Goal: Find contact information: Find contact information

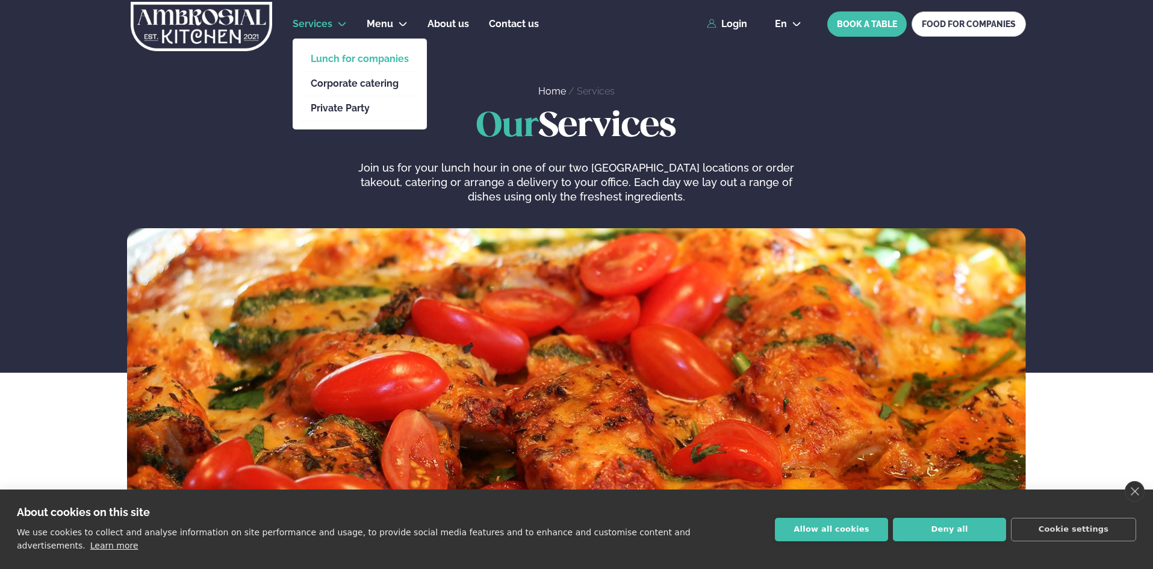
click at [344, 60] on link "Lunch for companies" at bounding box center [360, 59] width 98 height 10
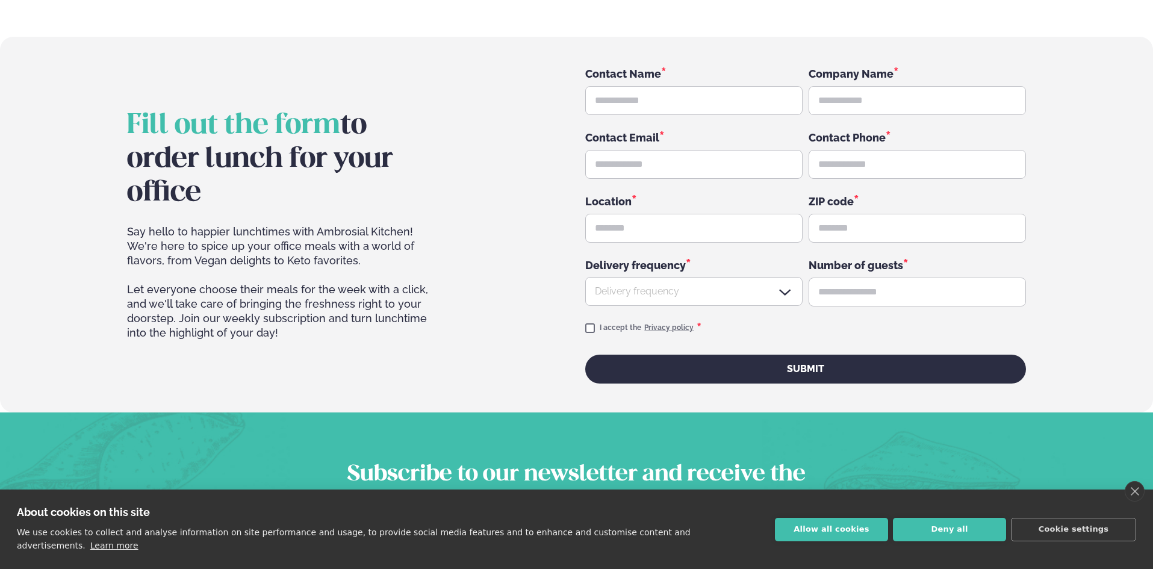
scroll to position [1792, 0]
drag, startPoint x: 314, startPoint y: 235, endPoint x: 404, endPoint y: 232, distance: 90.4
click at [404, 232] on span "Say hello to happier lunchtimes with Ambrosial Kitchen! We're here to spice up …" at bounding box center [285, 246] width 317 height 43
copy span "Ambrosial Kitchen"
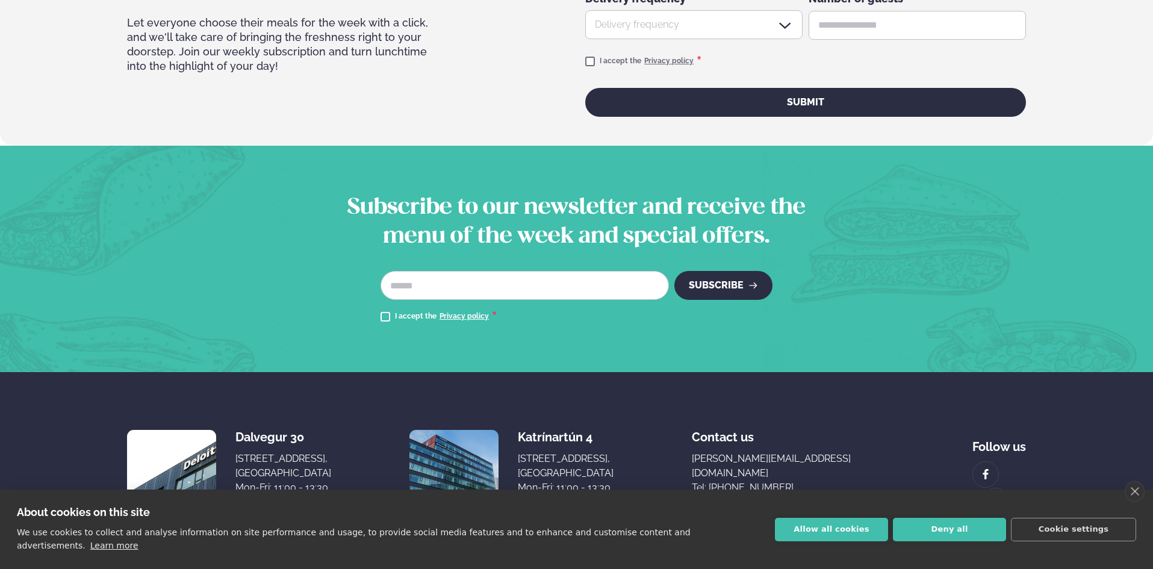
scroll to position [2107, 0]
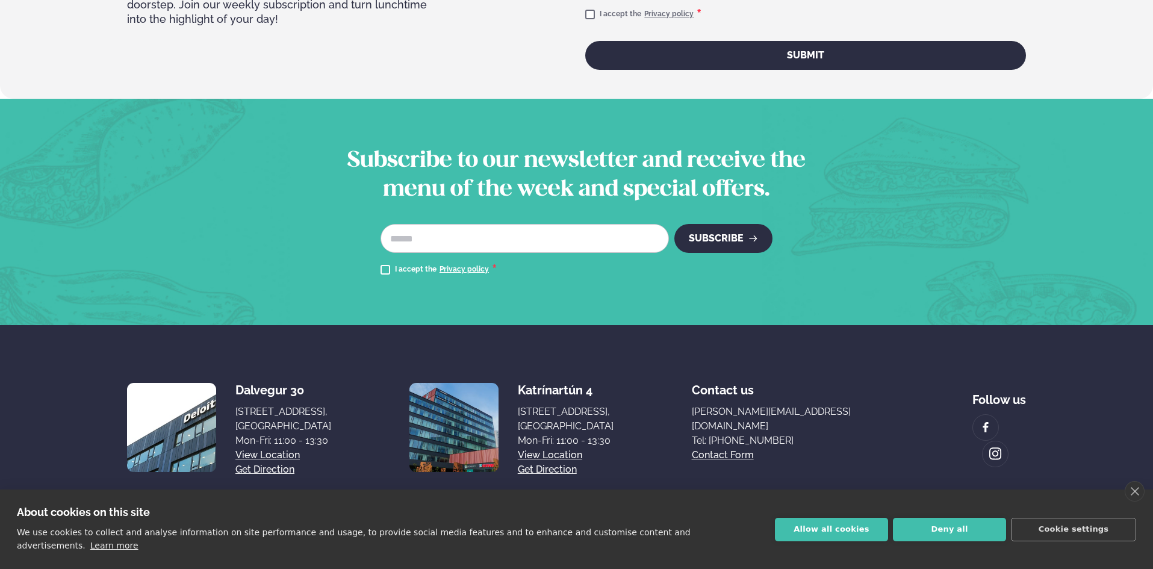
drag, startPoint x: 894, startPoint y: 407, endPoint x: 728, endPoint y: 413, distance: 166.3
drag, startPoint x: 728, startPoint y: 413, endPoint x: 708, endPoint y: 448, distance: 40.2
click at [708, 448] on div "Dalvegur 30 Dalvegur 30, [GEOGRAPHIC_DATA], [GEOGRAPHIC_DATA] Mon-Fri: 11:00 - …" at bounding box center [576, 425] width 899 height 104
drag, startPoint x: 763, startPoint y: 413, endPoint x: 894, endPoint y: 416, distance: 131.3
click at [894, 416] on div "Dalvegur 30 Dalvegur 30, [GEOGRAPHIC_DATA], [GEOGRAPHIC_DATA] Mon-Fri: 11:00 - …" at bounding box center [576, 425] width 899 height 104
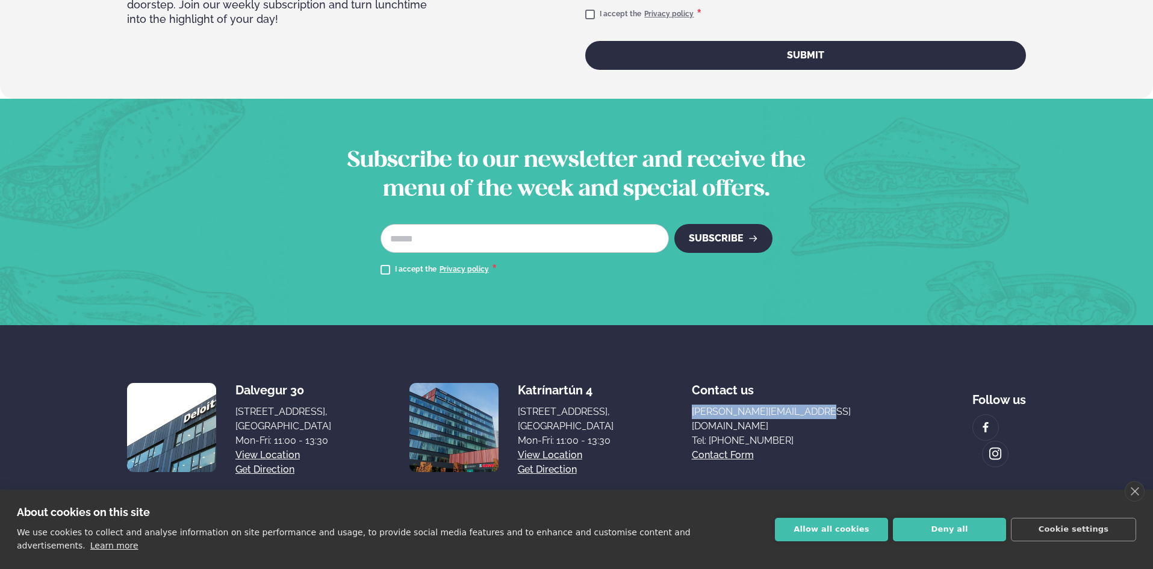
copy link "[PERSON_NAME][EMAIL_ADDRESS][DOMAIN_NAME]"
